Goal: Task Accomplishment & Management: Complete application form

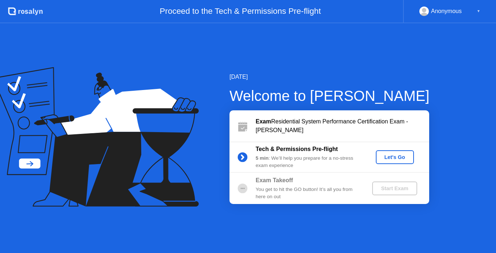
click at [396, 160] on div "Let's Go" at bounding box center [395, 157] width 32 height 6
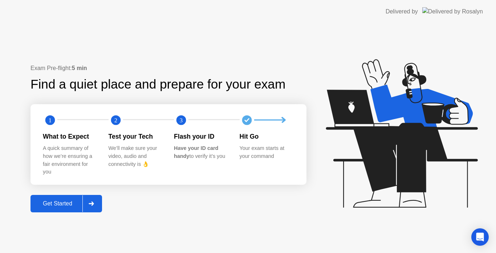
click at [60, 201] on div "Get Started" at bounding box center [58, 203] width 50 height 7
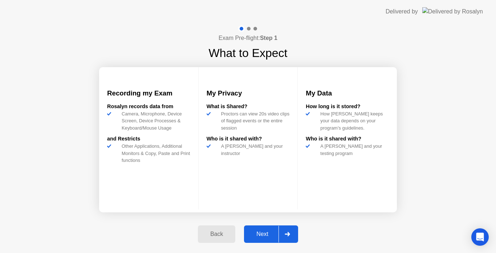
click at [264, 232] on div "Next" at bounding box center [262, 234] width 32 height 7
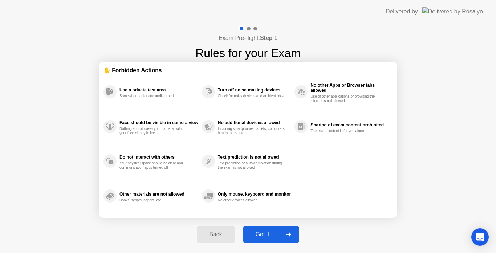
click at [264, 232] on div "Got it" at bounding box center [262, 234] width 34 height 7
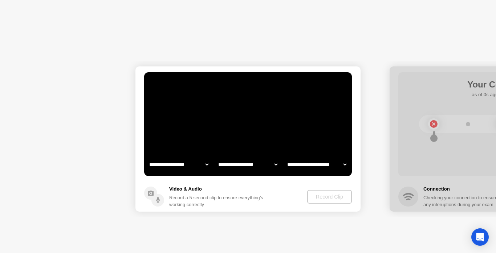
select select "**********"
select select "*******"
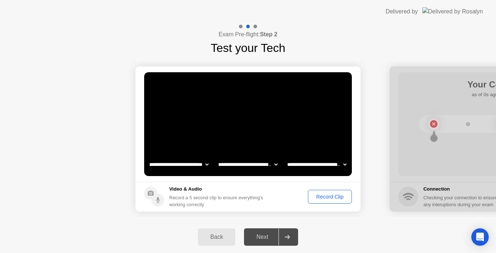
click at [328, 198] on div "Record Clip" at bounding box center [329, 197] width 39 height 6
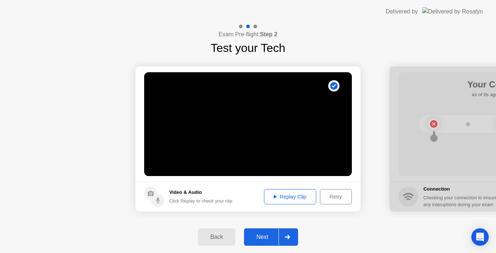
click at [268, 237] on div "Next" at bounding box center [262, 237] width 32 height 7
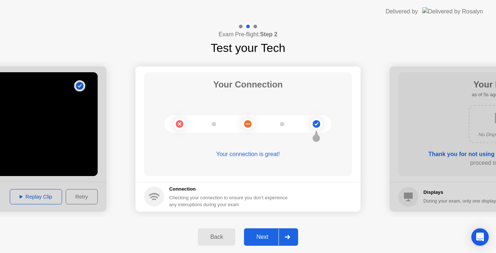
click at [262, 235] on div "Next" at bounding box center [262, 237] width 32 height 7
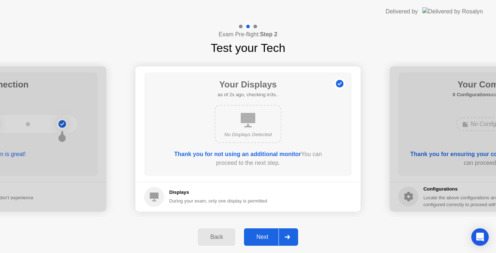
click at [271, 232] on button "Next" at bounding box center [271, 236] width 54 height 17
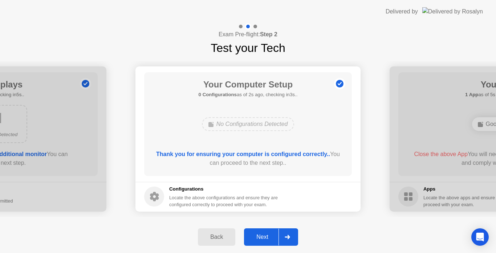
click at [260, 235] on div "Next" at bounding box center [262, 237] width 32 height 7
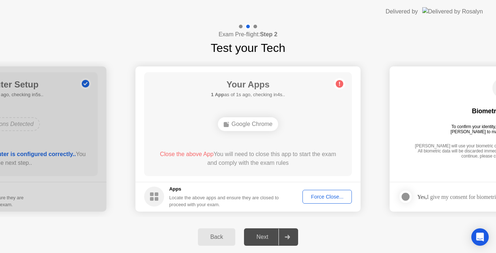
click at [318, 197] on div "Force Close..." at bounding box center [327, 197] width 44 height 6
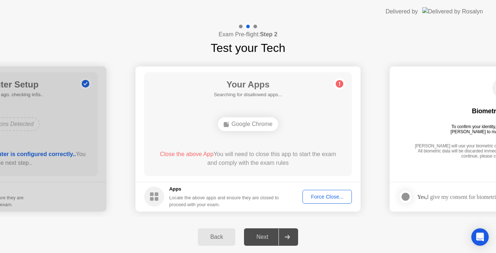
click at [316, 196] on div "Force Close..." at bounding box center [327, 197] width 44 height 6
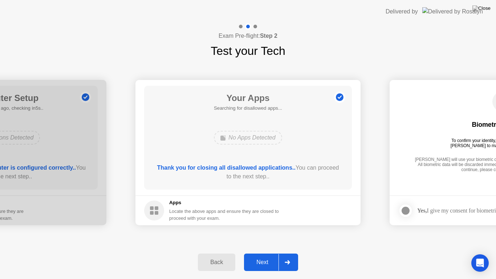
click at [255, 253] on button "Next" at bounding box center [271, 261] width 54 height 17
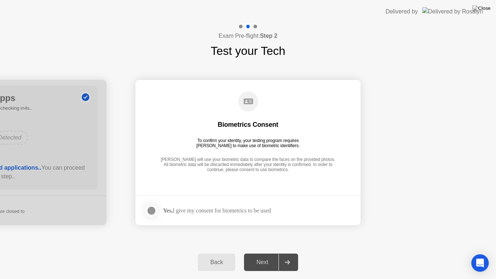
click at [156, 209] on div at bounding box center [151, 210] width 9 height 9
click at [259, 253] on button "Next" at bounding box center [271, 261] width 54 height 17
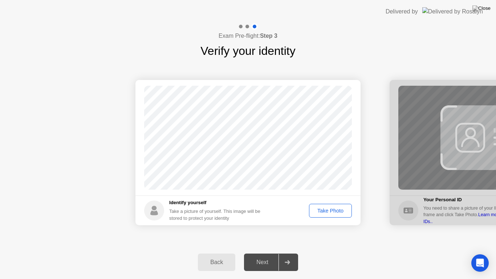
click at [325, 208] on div "Take Photo" at bounding box center [331, 211] width 38 height 6
click at [269, 253] on div "Next" at bounding box center [262, 262] width 32 height 7
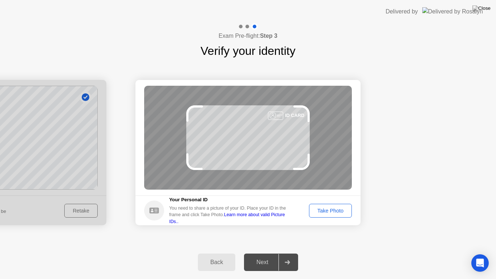
click at [269, 253] on div "Next" at bounding box center [262, 262] width 32 height 7
click at [321, 215] on button "Take Photo" at bounding box center [330, 211] width 43 height 14
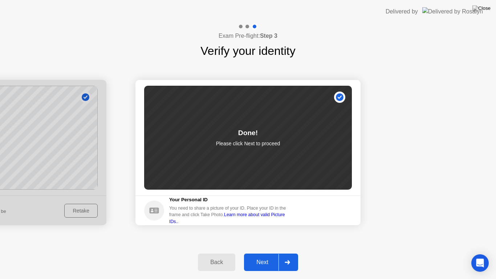
click at [267, 253] on button "Next" at bounding box center [271, 261] width 54 height 17
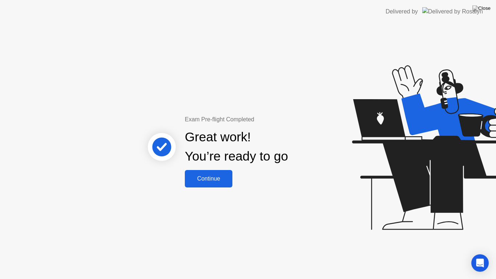
click at [198, 180] on div "Continue" at bounding box center [208, 178] width 43 height 7
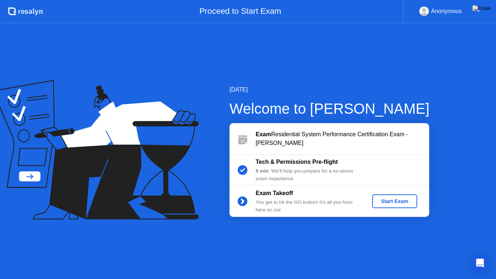
click at [394, 202] on div "Start Exam" at bounding box center [394, 201] width 39 height 6
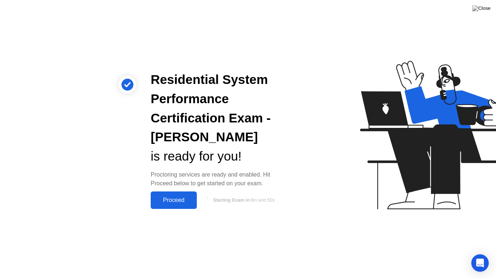
click at [175, 193] on button "Proceed" at bounding box center [174, 199] width 46 height 17
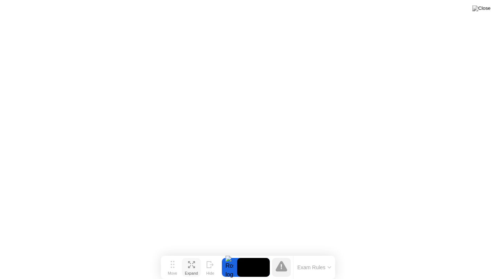
click at [190, 253] on div "Expand" at bounding box center [191, 273] width 13 height 4
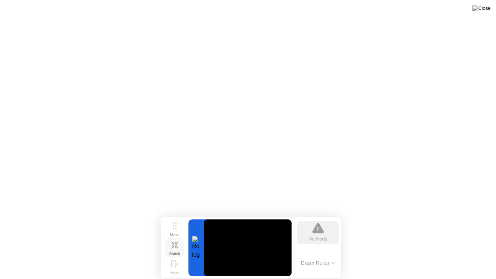
click at [178, 246] on icon at bounding box center [174, 244] width 7 height 7
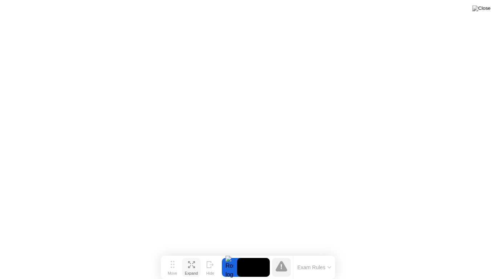
click at [328, 253] on icon at bounding box center [330, 267] width 4 height 2
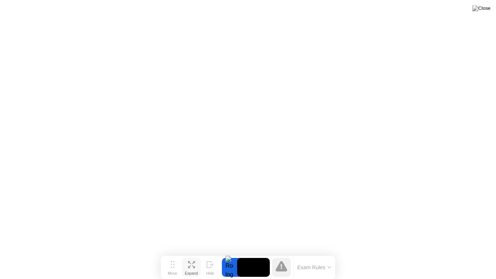
click at [284, 253] on icon at bounding box center [282, 266] width 12 height 11
click at [258, 253] on video at bounding box center [253, 267] width 33 height 19
click at [227, 253] on div at bounding box center [229, 267] width 15 height 19
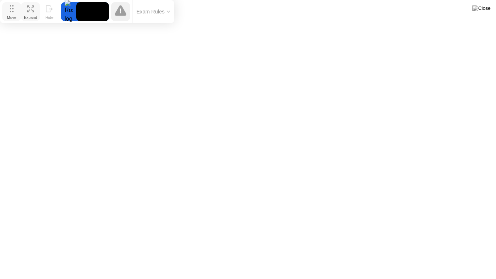
drag, startPoint x: 177, startPoint y: 266, endPoint x: 12, endPoint y: 3, distance: 311.3
click at [12, 3] on button "Move" at bounding box center [11, 11] width 19 height 19
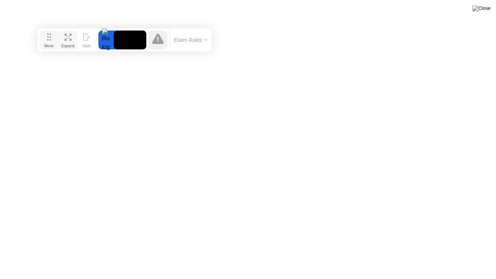
drag, startPoint x: 7, startPoint y: 14, endPoint x: 44, endPoint y: 42, distance: 46.9
click at [44, 44] on div "Move" at bounding box center [48, 46] width 9 height 4
click at [485, 8] on img at bounding box center [481, 8] width 18 height 6
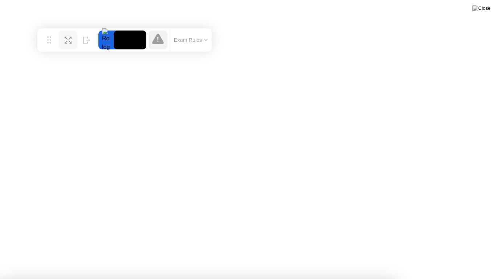
click at [59, 40] on button "Expand" at bounding box center [67, 40] width 19 height 19
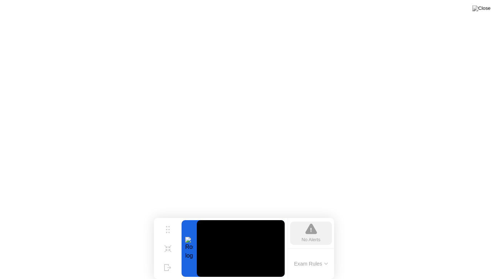
drag, startPoint x: 59, startPoint y: 40, endPoint x: 175, endPoint y: 279, distance: 265.4
click at [175, 253] on div "Move Shrink Hide No Alerts Exam Rules" at bounding box center [244, 248] width 180 height 61
click at [171, 253] on div "Shrink" at bounding box center [167, 254] width 11 height 4
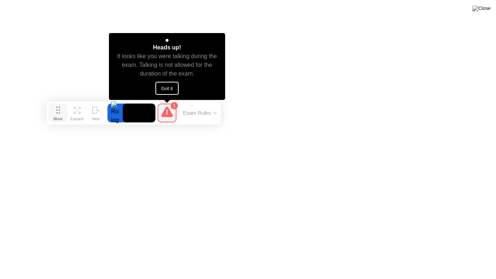
drag, startPoint x: 50, startPoint y: 39, endPoint x: 59, endPoint y: 112, distance: 73.6
click at [59, 112] on icon at bounding box center [58, 109] width 4 height 7
click at [172, 115] on icon at bounding box center [167, 112] width 12 height 12
click at [163, 86] on button "Got it" at bounding box center [166, 88] width 23 height 13
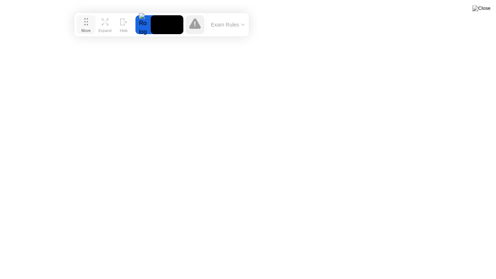
drag, startPoint x: 58, startPoint y: 118, endPoint x: 86, endPoint y: 31, distance: 91.2
click at [86, 31] on div "Move" at bounding box center [85, 30] width 9 height 4
drag, startPoint x: 86, startPoint y: 28, endPoint x: 34, endPoint y: 24, distance: 51.7
click at [81, 30] on div "Move" at bounding box center [85, 32] width 9 height 4
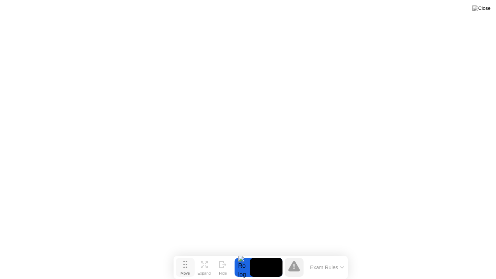
drag, startPoint x: 37, startPoint y: 20, endPoint x: 187, endPoint y: 265, distance: 286.9
click at [187, 253] on icon at bounding box center [185, 264] width 4 height 7
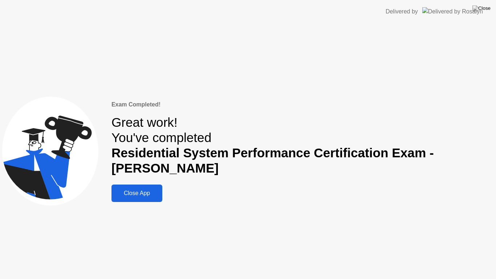
click at [147, 190] on div "Close App" at bounding box center [137, 193] width 46 height 7
